Goal: Check status

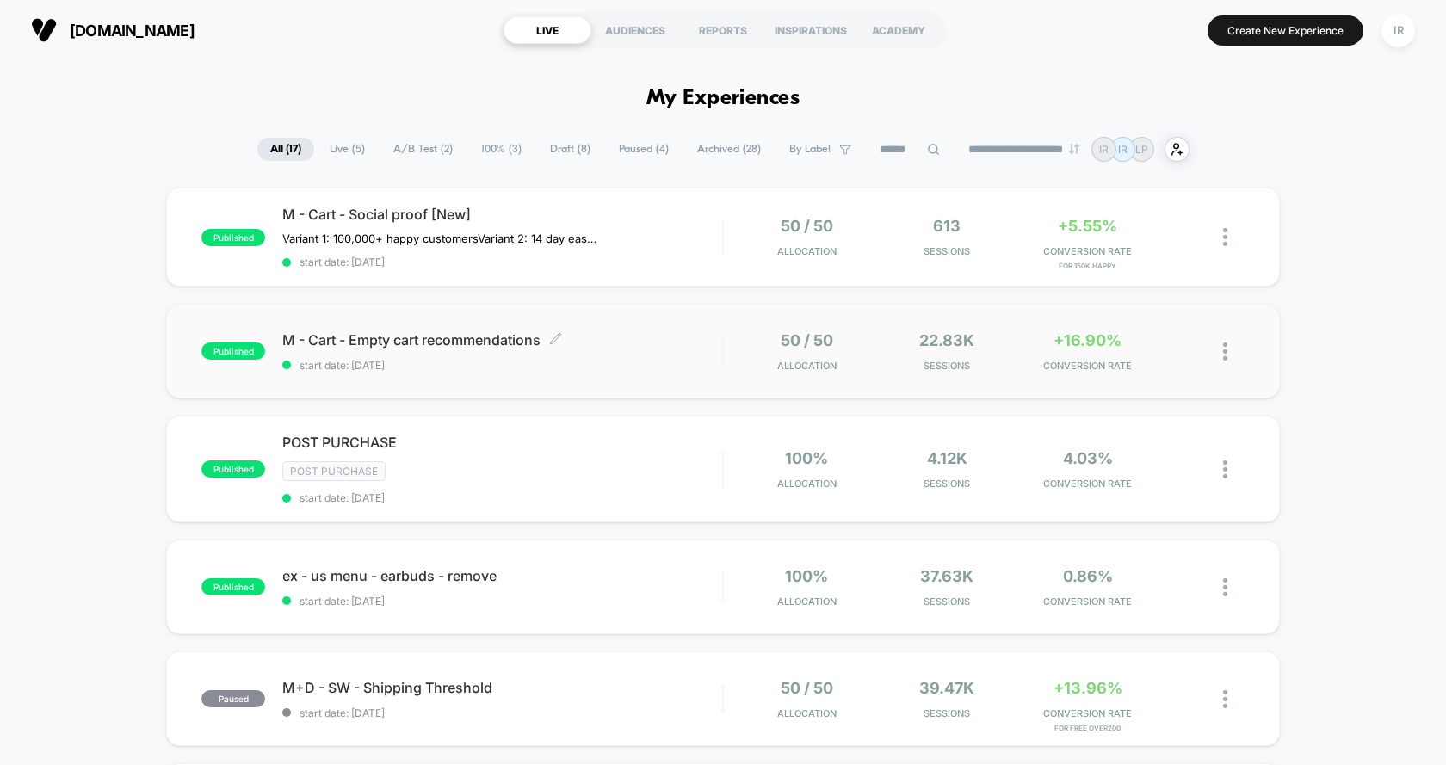
click at [640, 359] on span "start date: [DATE]" at bounding box center [502, 365] width 440 height 13
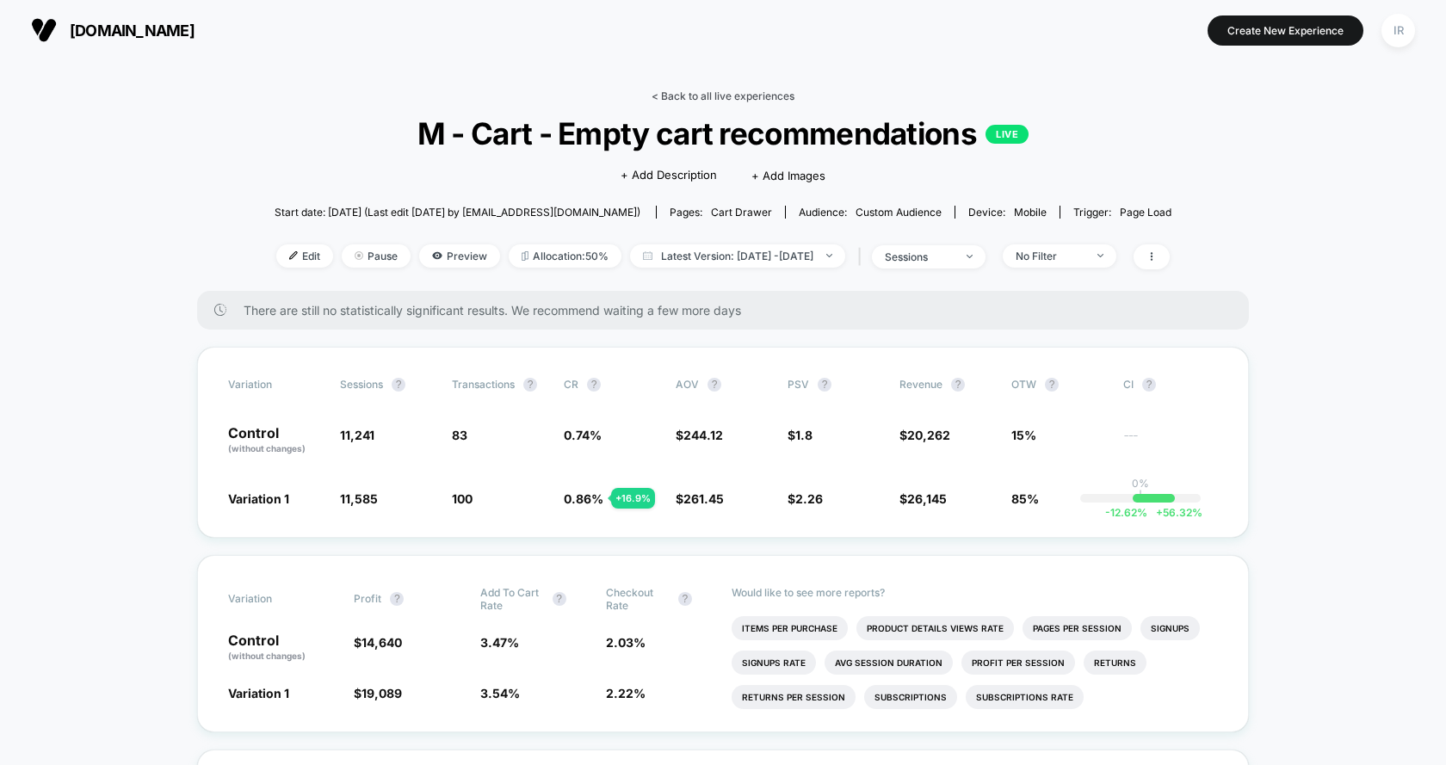
click at [682, 92] on link "< Back to all live experiences" at bounding box center [723, 96] width 143 height 13
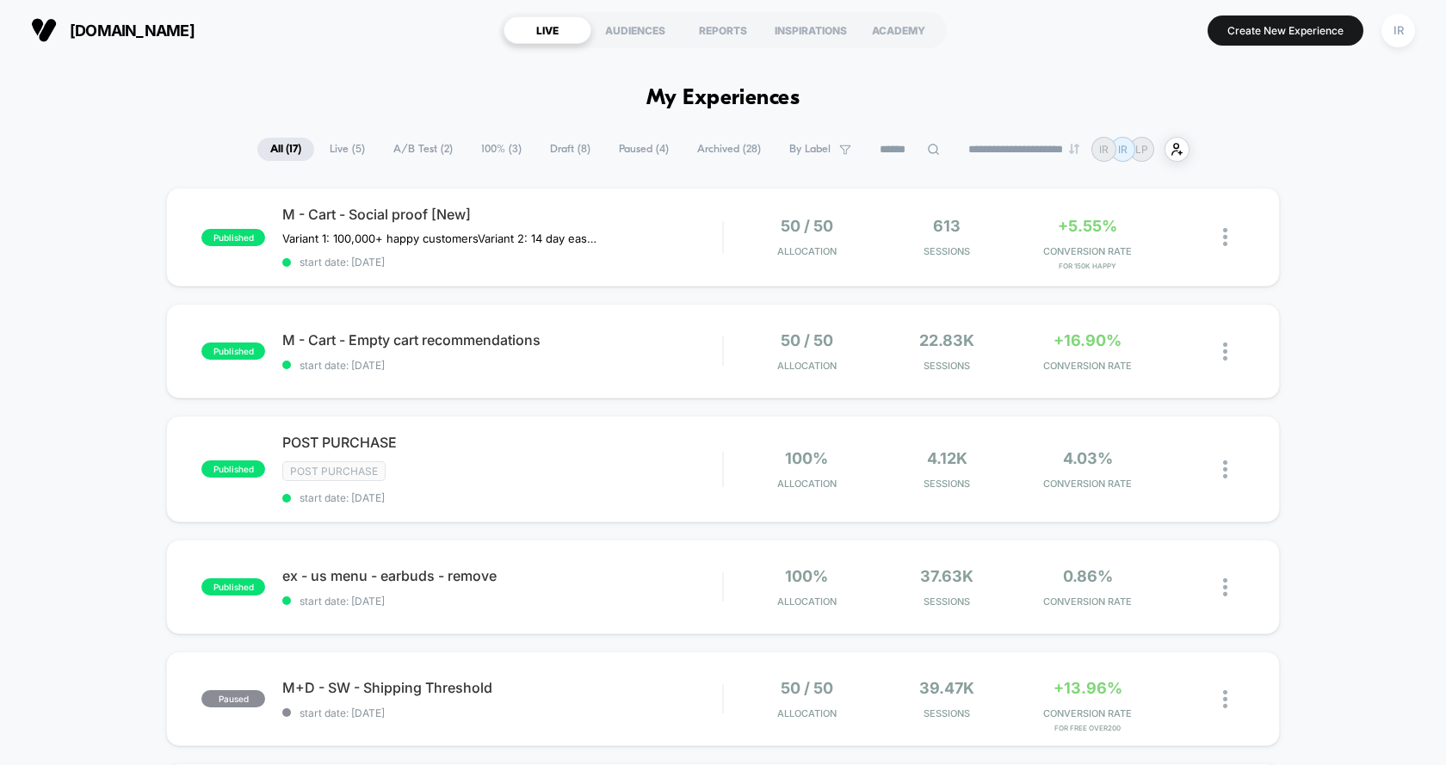
scroll to position [9, 0]
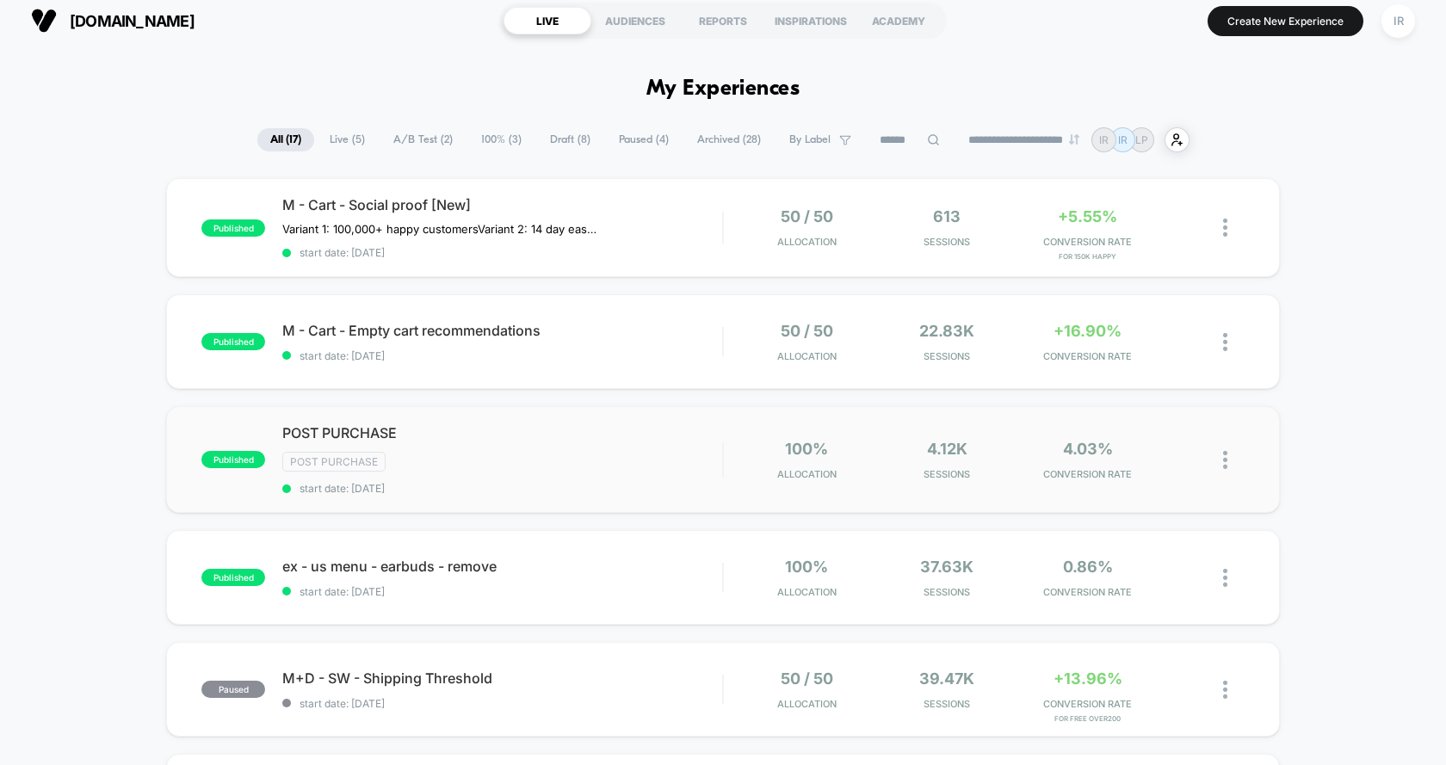
click at [712, 453] on div "Post Purchase" at bounding box center [502, 462] width 440 height 20
